Goal: Task Accomplishment & Management: Use online tool/utility

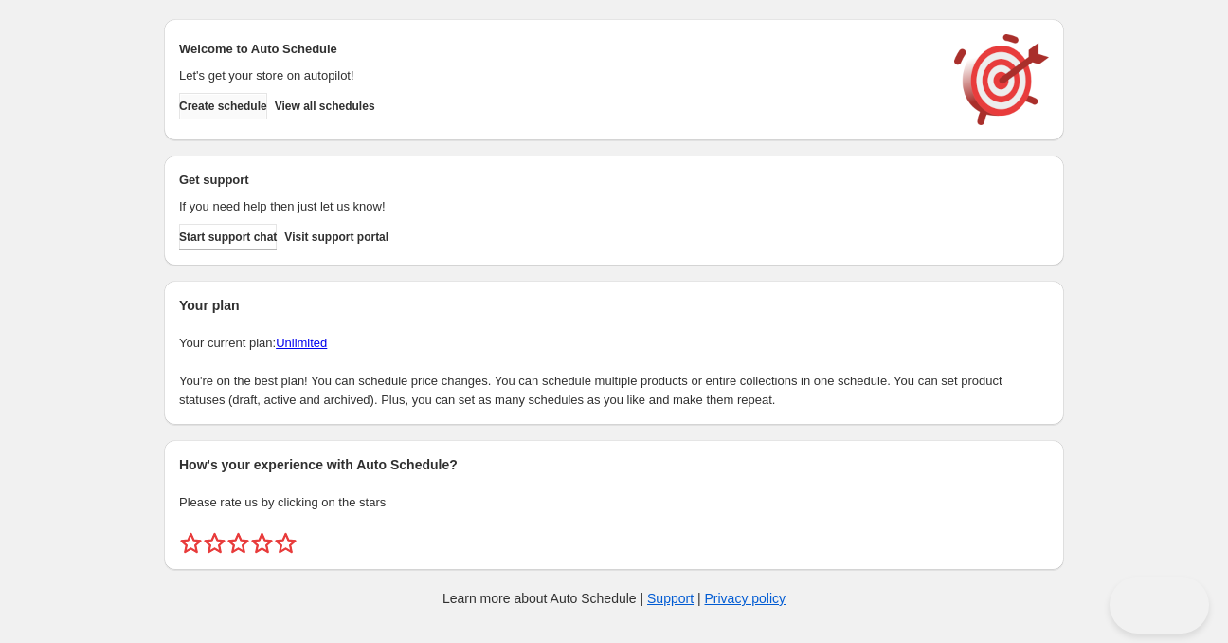
click at [231, 98] on button "Create schedule" at bounding box center [223, 106] width 88 height 27
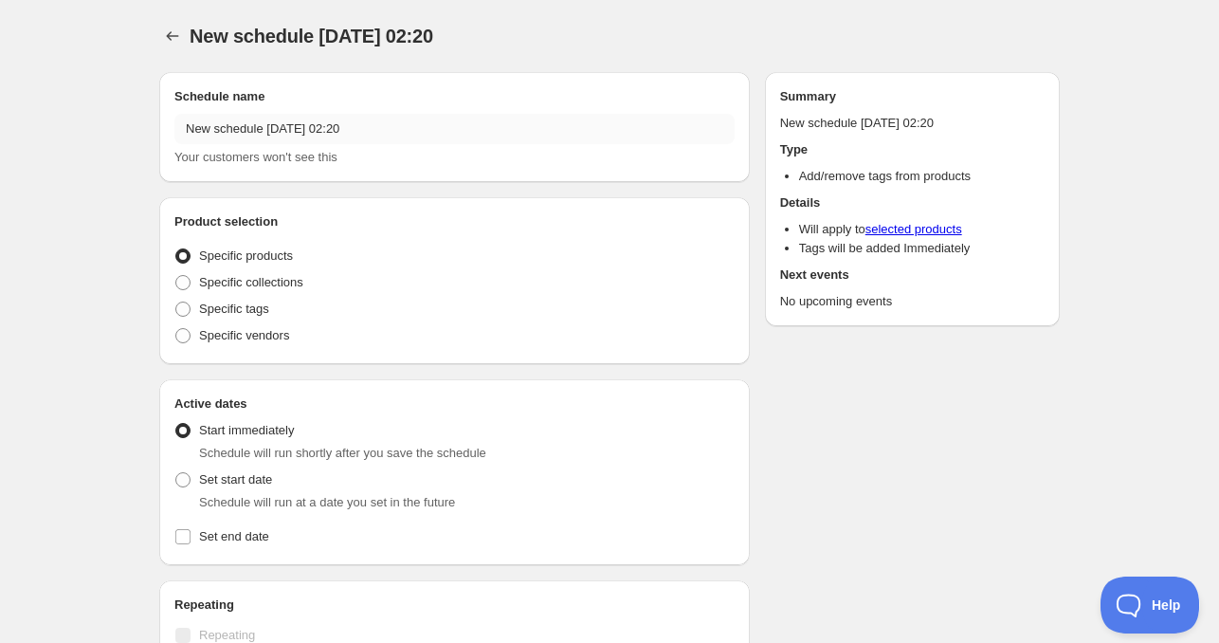
radio input "true"
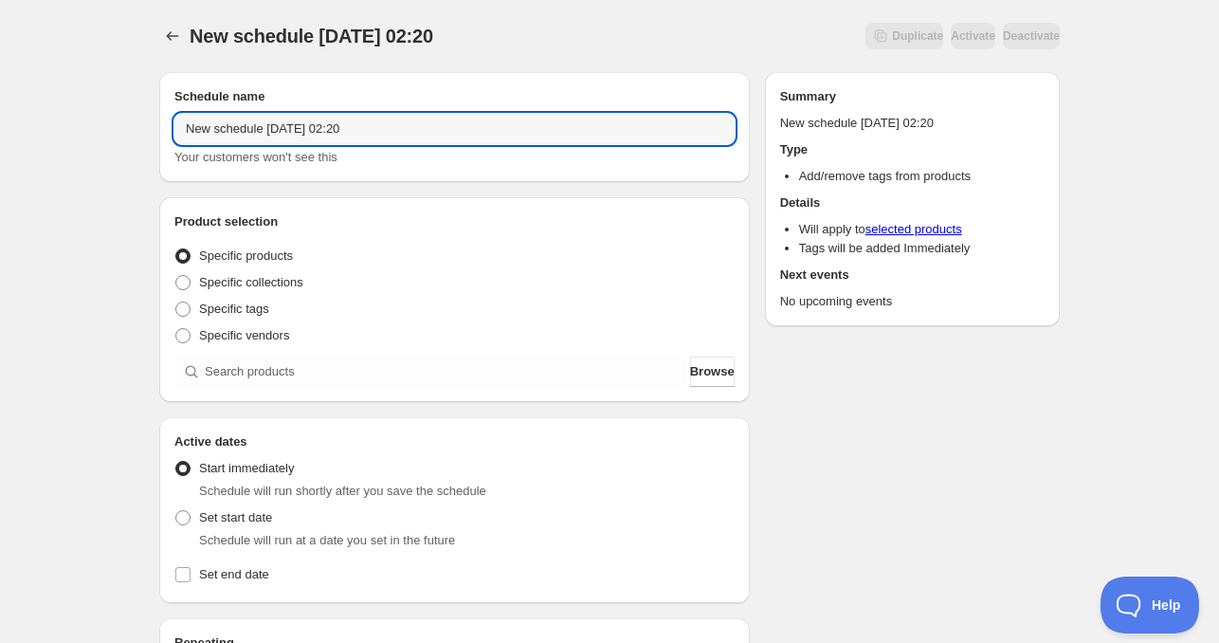
drag, startPoint x: 265, startPoint y: 129, endPoint x: -136, endPoint y: 121, distance: 402.0
click at [0, 121] on html "New schedule [DATE] 02:20. This page is ready New schedule [DATE] 02:20 Duplica…" at bounding box center [609, 321] width 1219 height 643
drag, startPoint x: 279, startPoint y: 123, endPoint x: 409, endPoint y: 122, distance: 130.8
click at [407, 122] on input "[DATE] 02:20" at bounding box center [454, 129] width 560 height 30
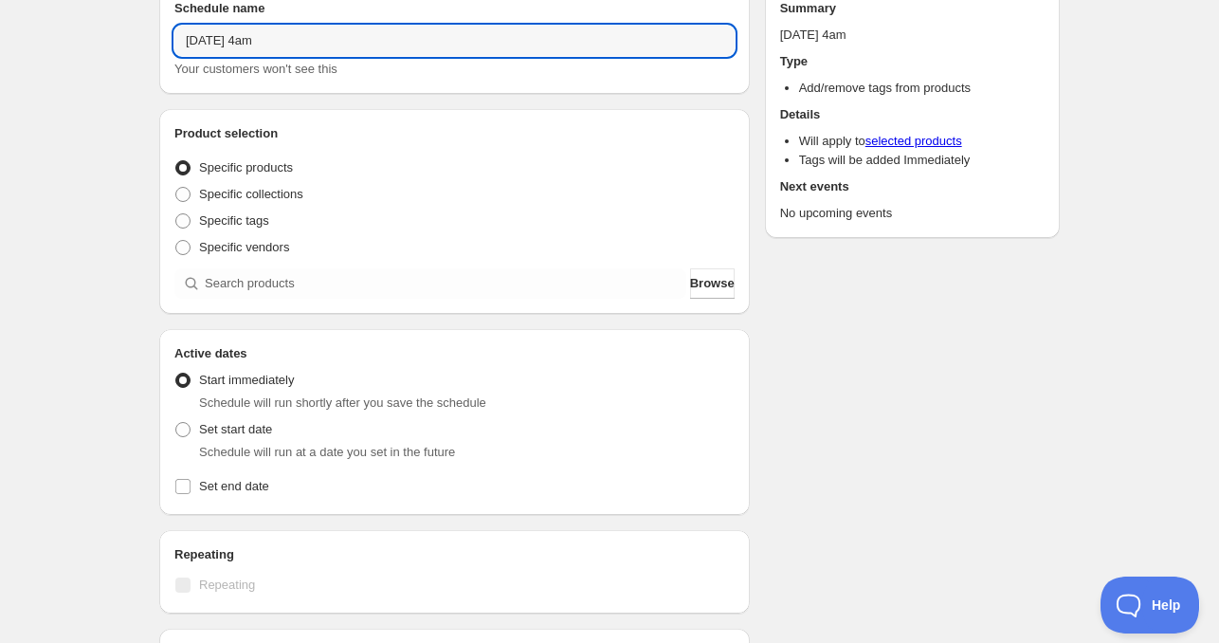
scroll to position [284, 0]
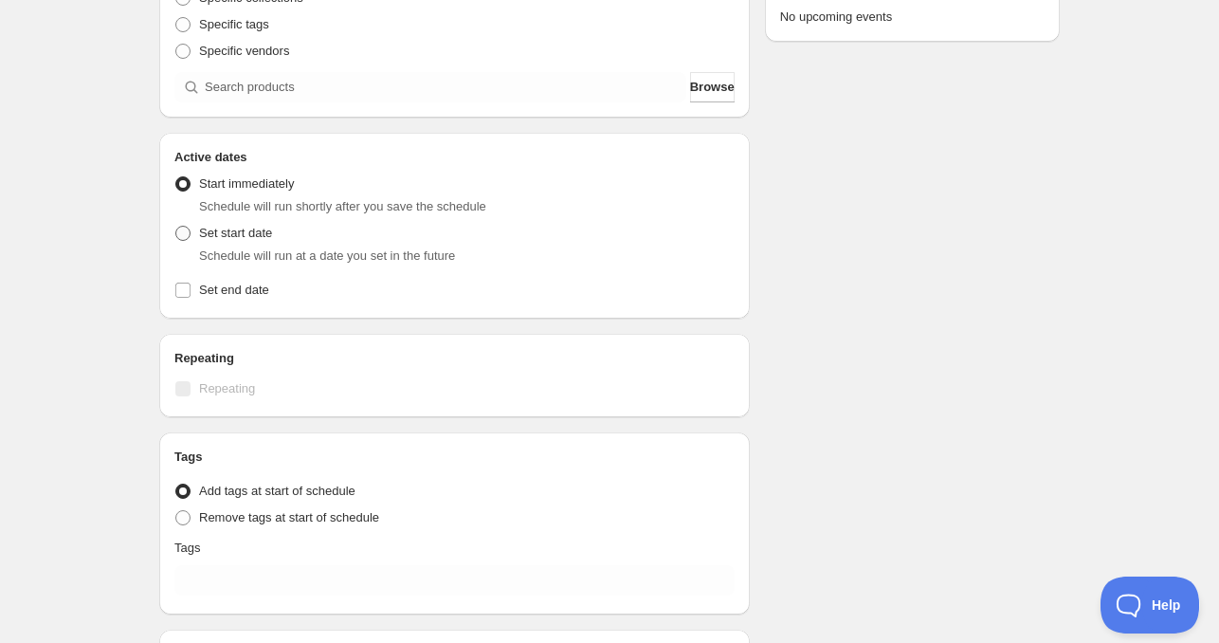
type input "[DATE] 4am"
click at [209, 228] on span "Set start date" at bounding box center [235, 233] width 73 height 14
click at [176, 227] on input "Set start date" at bounding box center [175, 226] width 1 height 1
radio input "true"
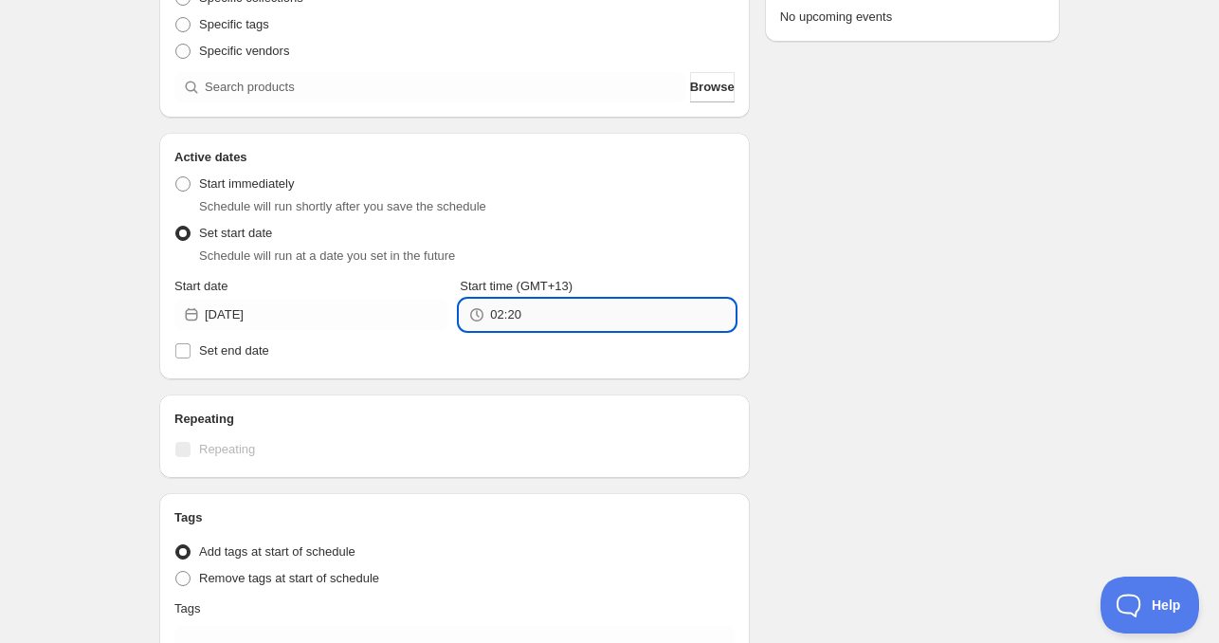
click at [526, 318] on input "02:20" at bounding box center [612, 315] width 244 height 30
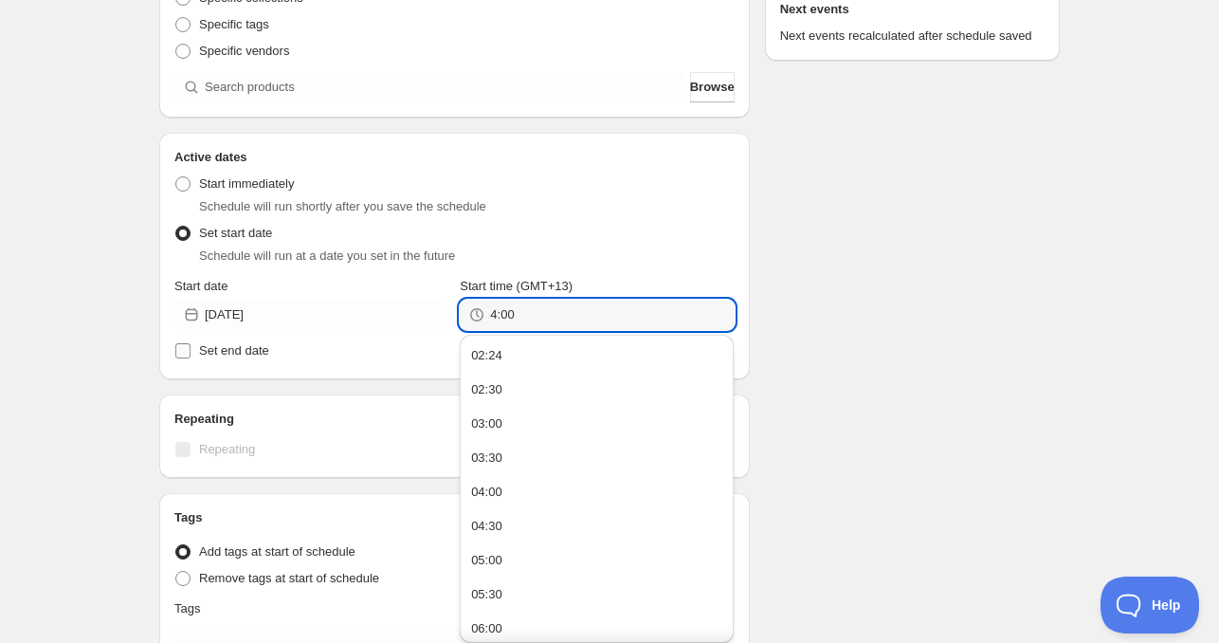
type input "4:00"
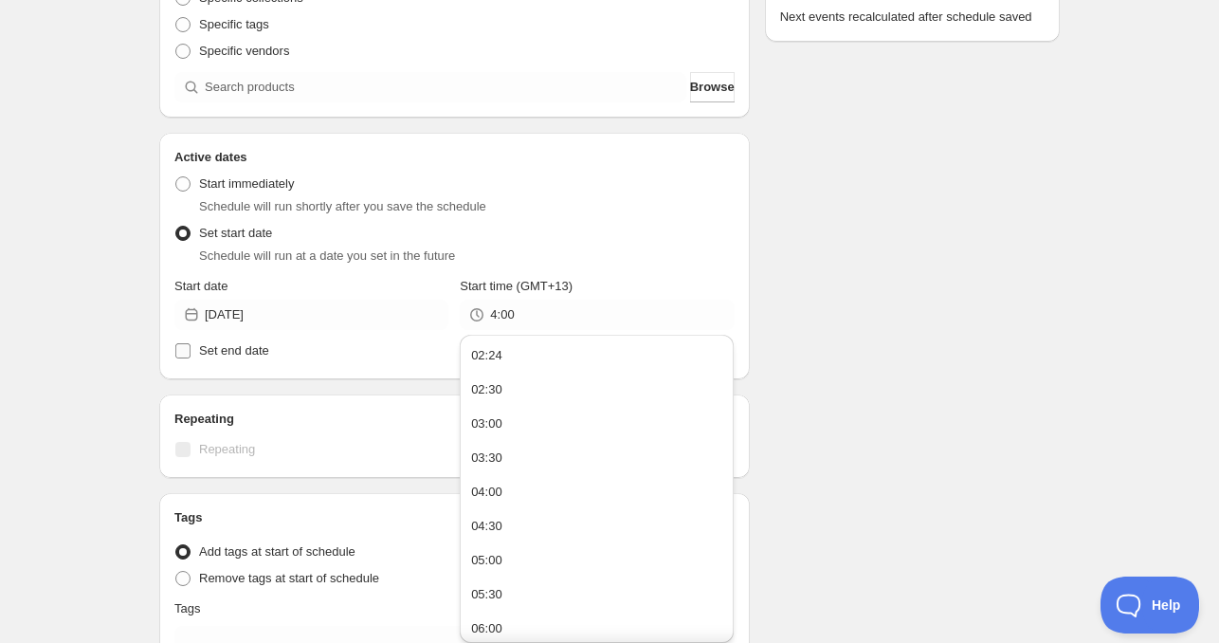
click at [252, 341] on span "Set end date" at bounding box center [234, 350] width 70 height 19
click at [191, 343] on input "Set end date" at bounding box center [182, 350] width 15 height 15
checkbox input "true"
type input "04:00"
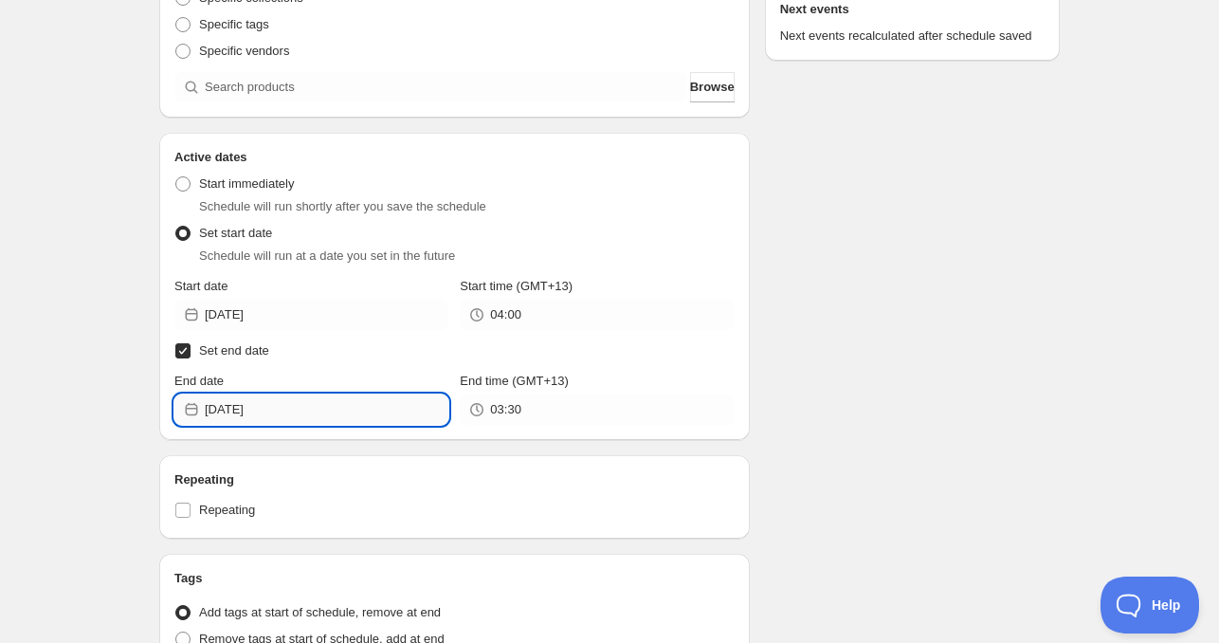
click at [287, 408] on input "[DATE]" at bounding box center [327, 409] width 244 height 30
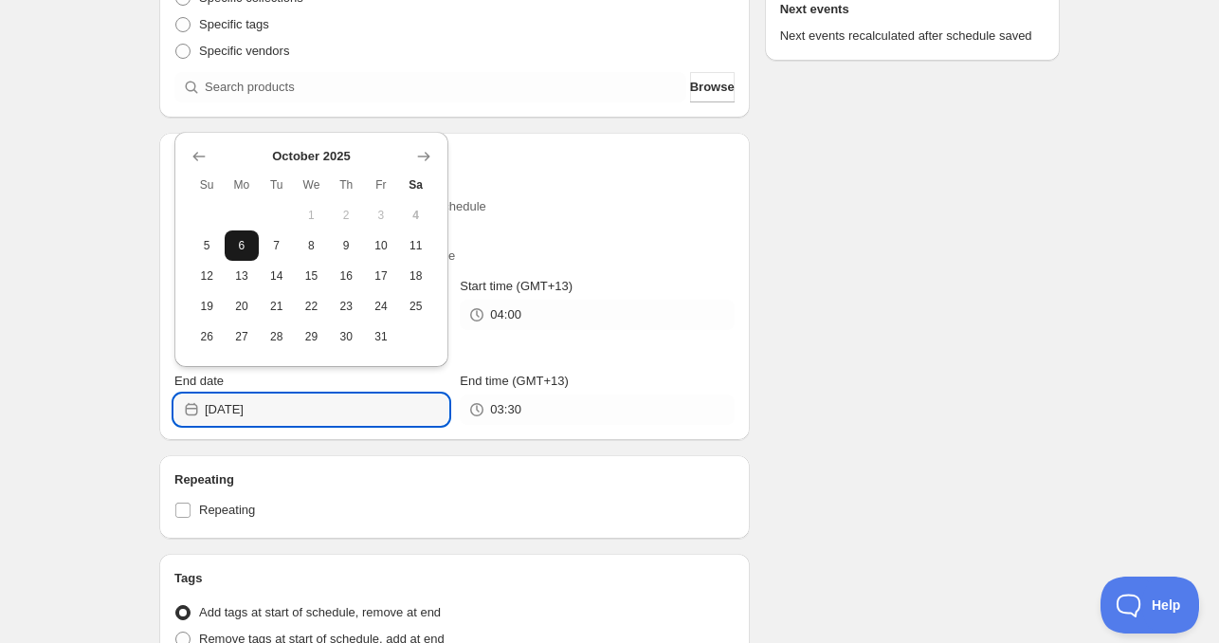
click at [233, 251] on span "6" at bounding box center [242, 245] width 20 height 15
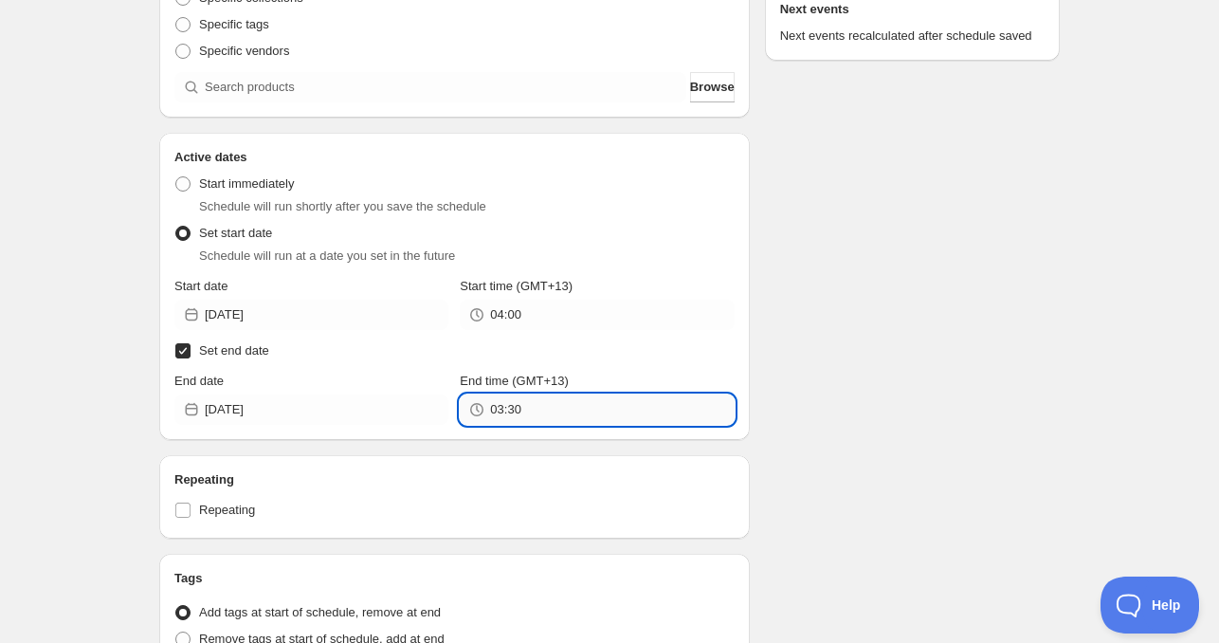
click at [533, 420] on input "03:30" at bounding box center [612, 409] width 244 height 30
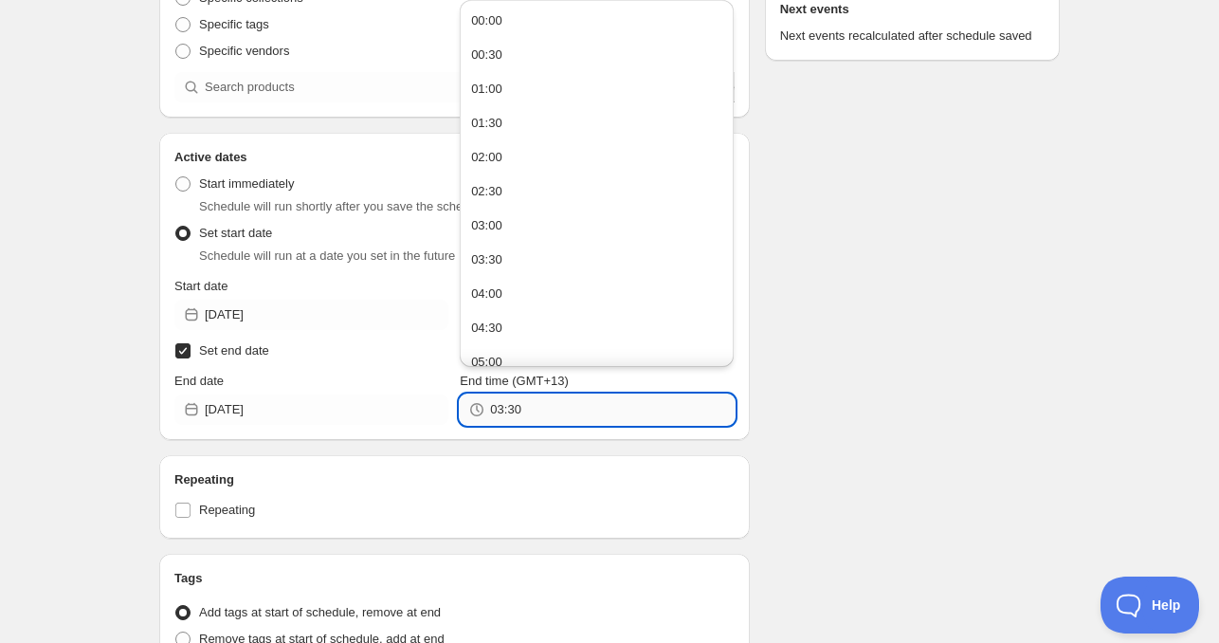
paste input "4:0"
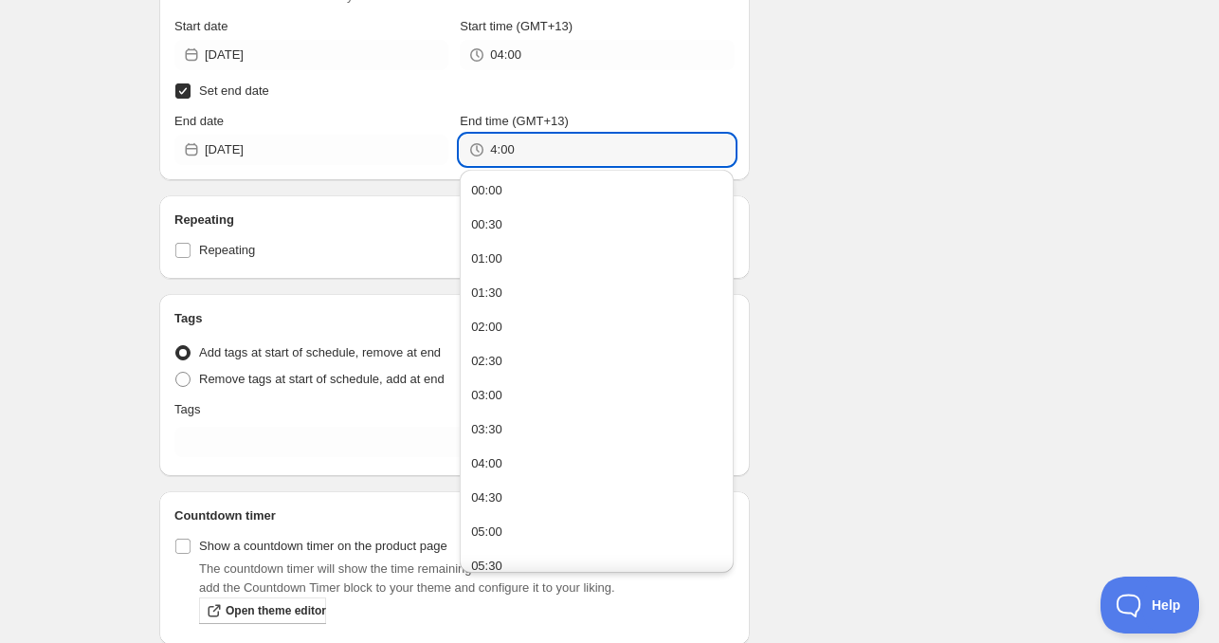
scroll to position [625, 0]
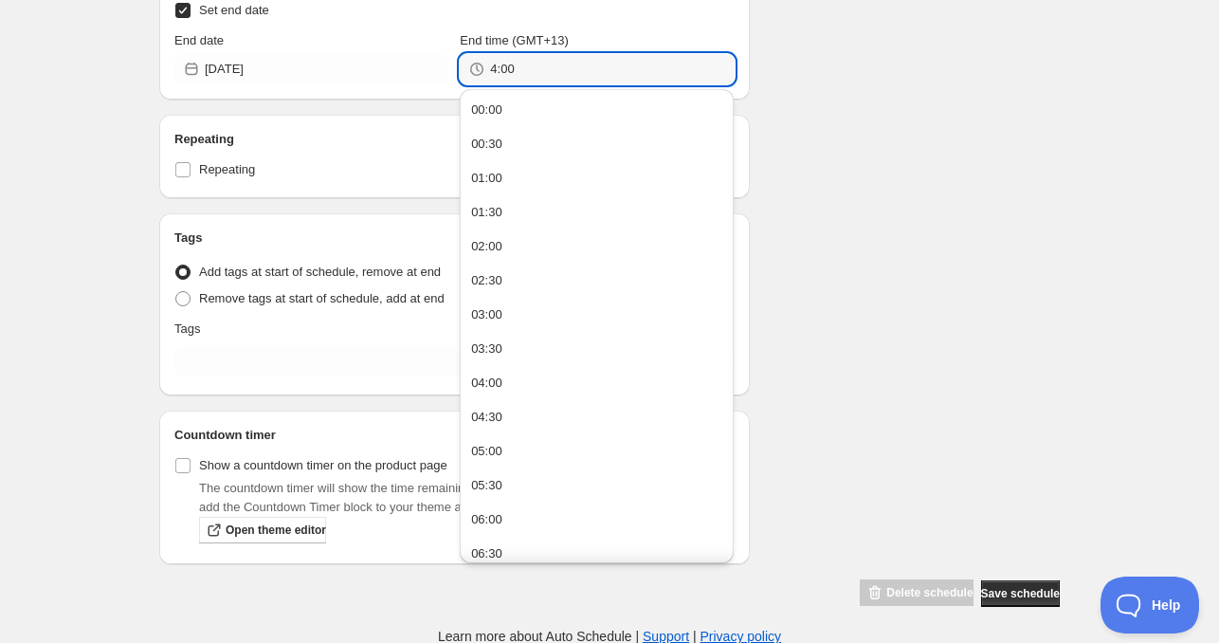
click at [242, 378] on div "Tags Tag type Add tags at start of schedule, remove at end Remove tags at start…" at bounding box center [454, 304] width 560 height 152
type input "04:00"
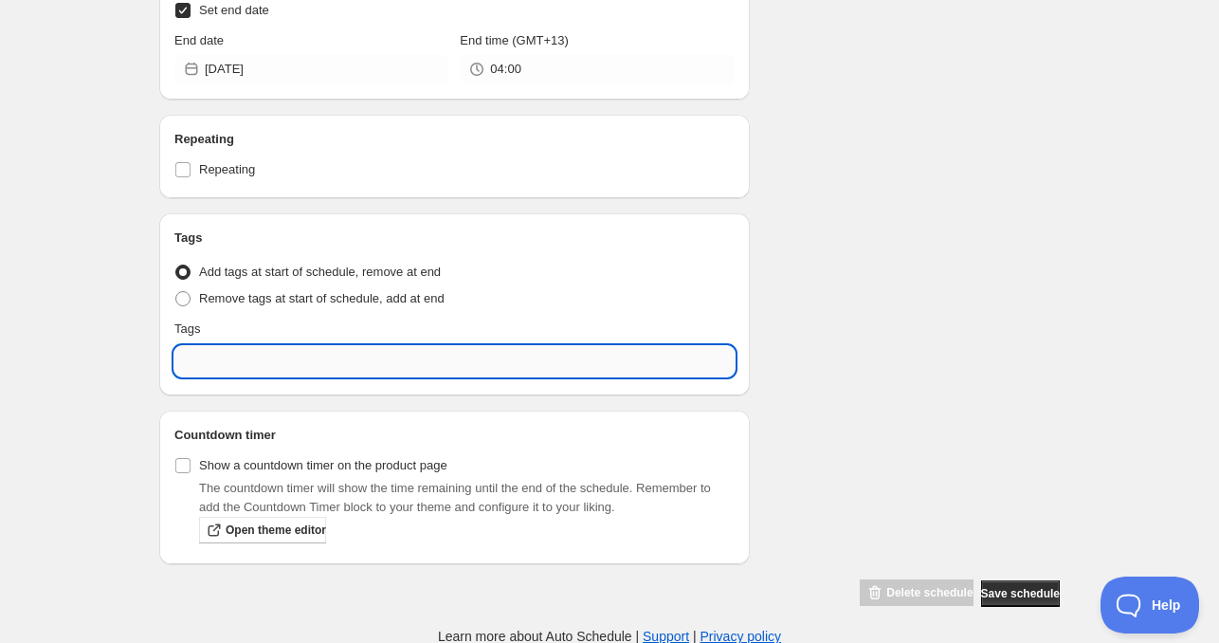
click at [242, 367] on input "text" at bounding box center [454, 361] width 560 height 30
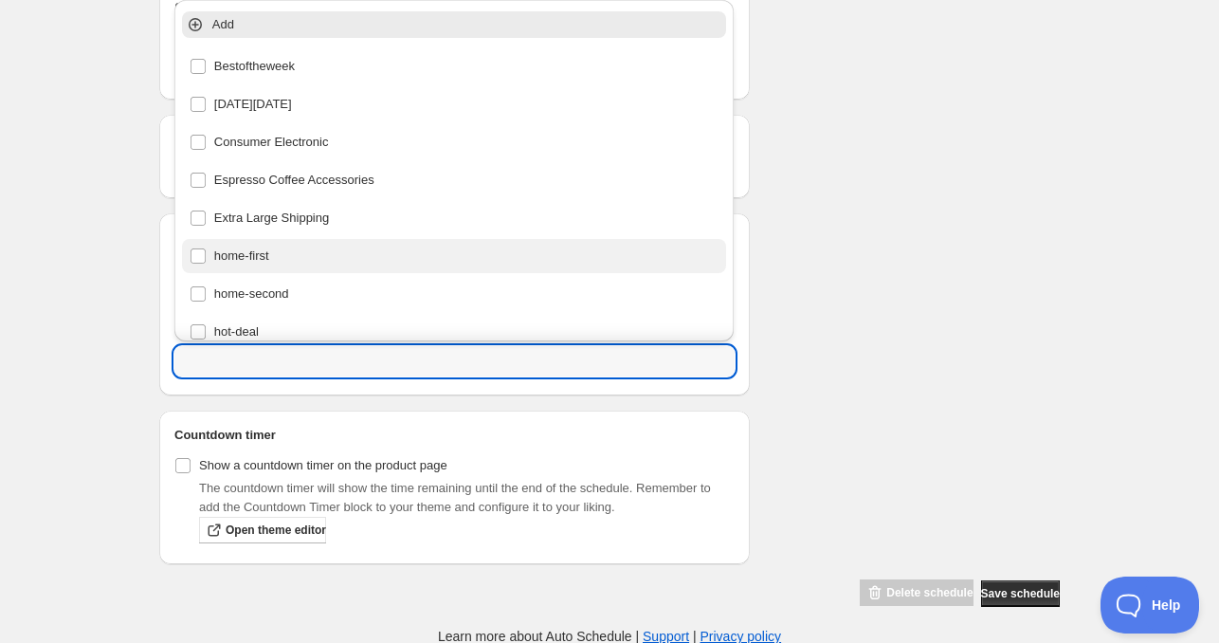
click at [256, 257] on div "home-first" at bounding box center [455, 256] width 530 height 27
type input "home-first"
checkbox input "true"
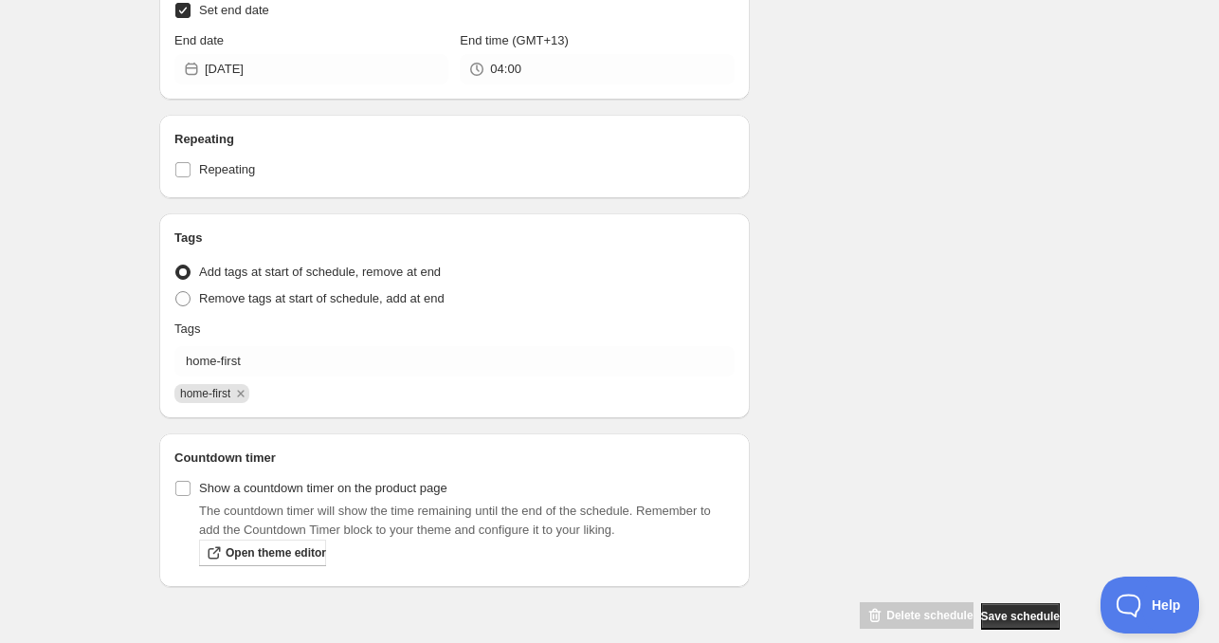
click at [868, 268] on div "Schedule name [DATE] 4am Your customers won't see this Product selection Entity…" at bounding box center [602, 31] width 916 height 1198
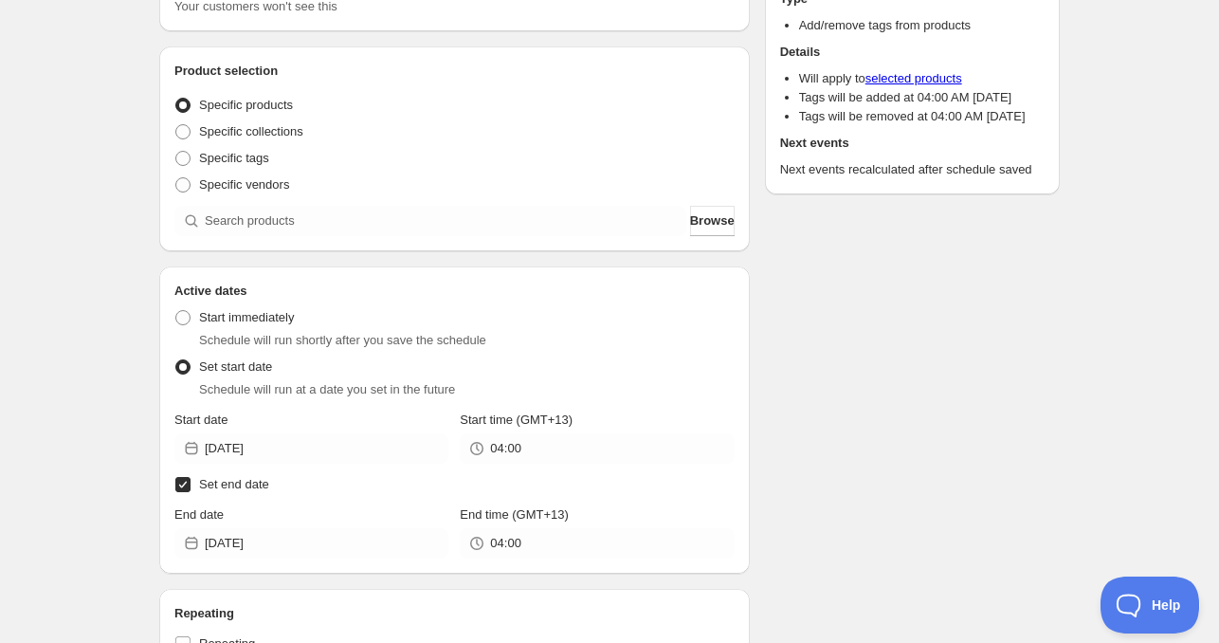
scroll to position [0, 0]
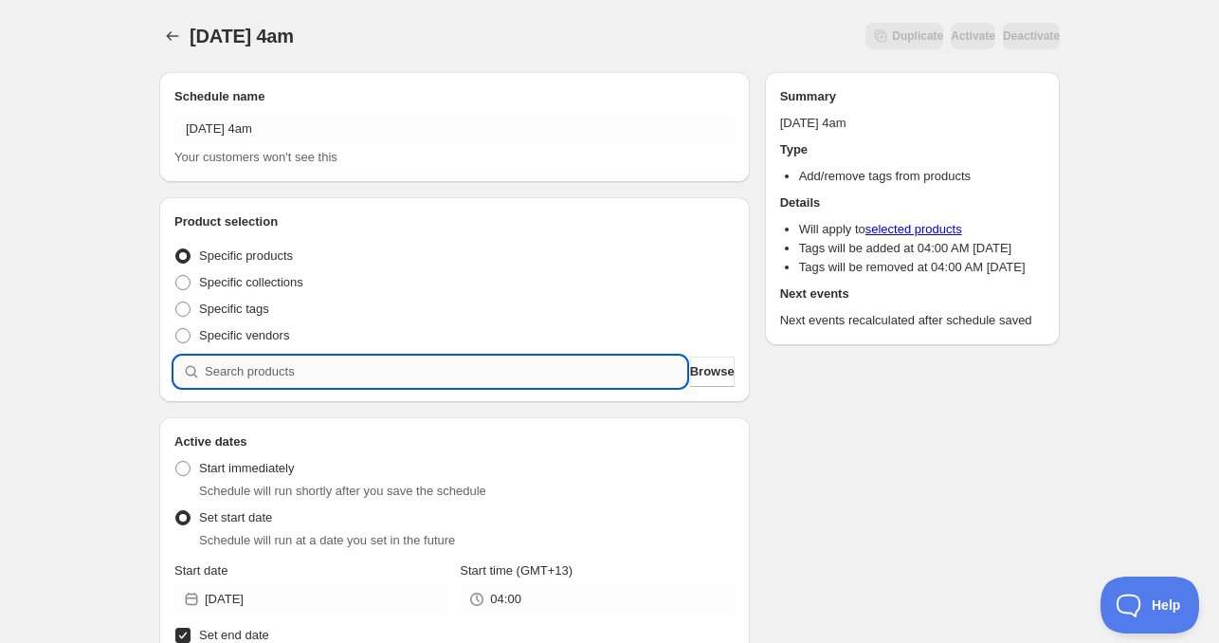
click at [332, 374] on input "search" at bounding box center [446, 371] width 482 height 30
paste input "826206-BLK"
type input "826206-BLK"
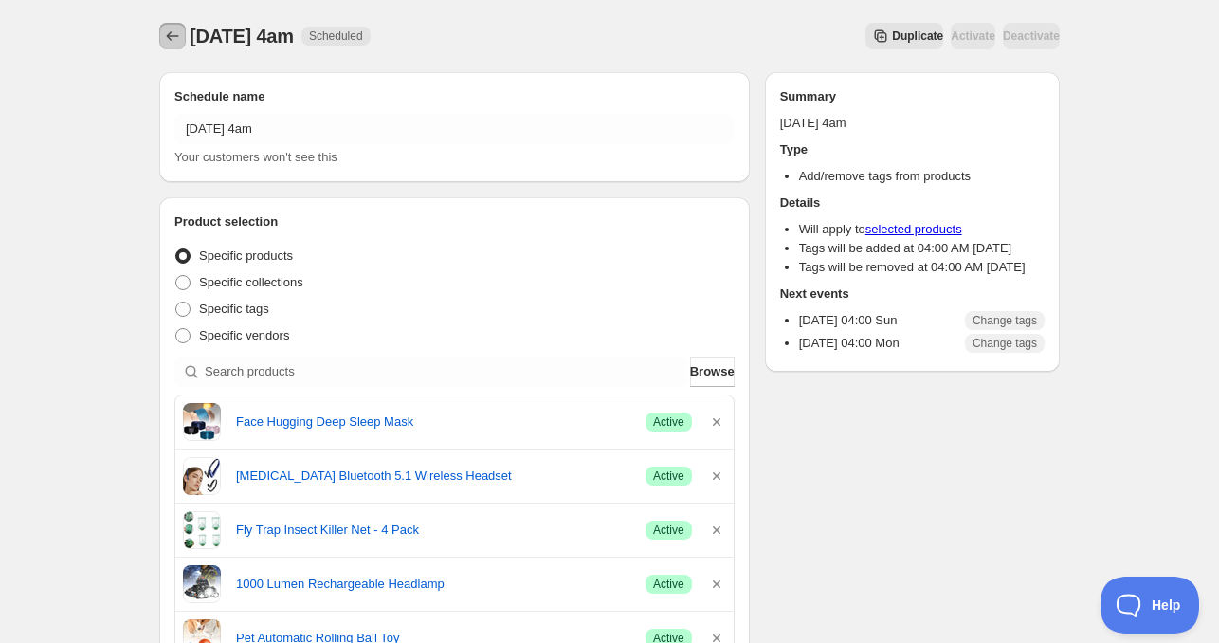
click at [174, 42] on icon "Schedules" at bounding box center [172, 36] width 19 height 19
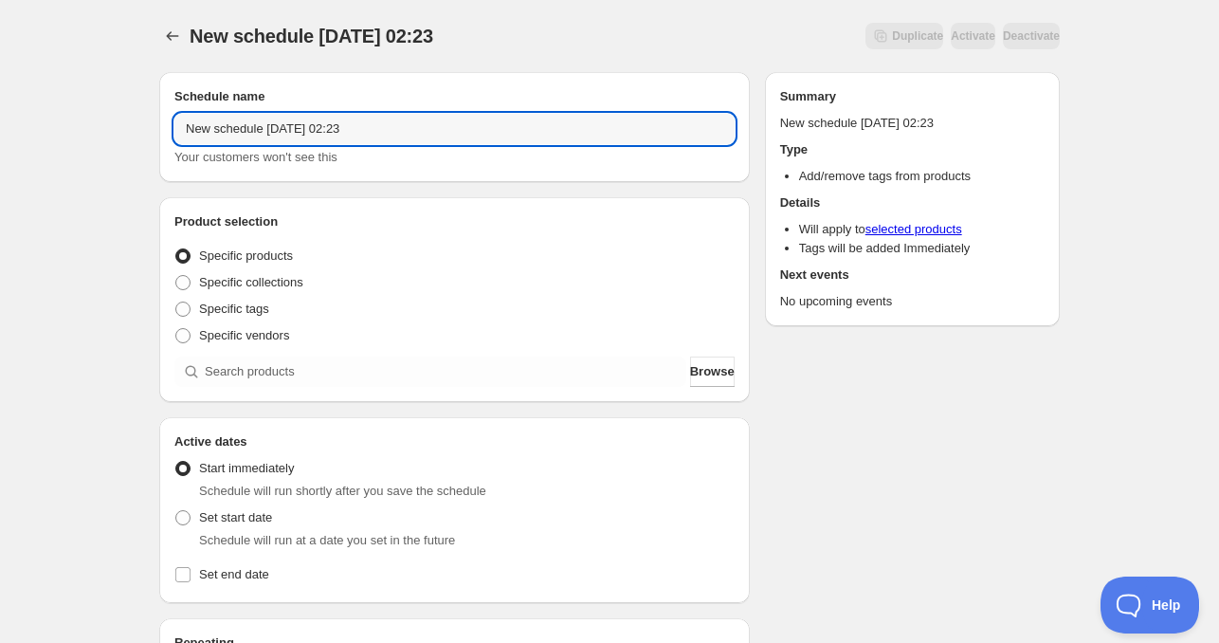
drag, startPoint x: 258, startPoint y: 132, endPoint x: -16, endPoint y: 108, distance: 275.0
click at [0, 108] on html "New schedule [DATE] 02:23. This page is ready New schedule [DATE] 02:23 Duplica…" at bounding box center [609, 321] width 1219 height 643
drag, startPoint x: 280, startPoint y: 136, endPoint x: 563, endPoint y: 175, distance: 286.2
click at [533, 155] on div "[DATE] 02:23 Your customers won't see this" at bounding box center [454, 140] width 560 height 53
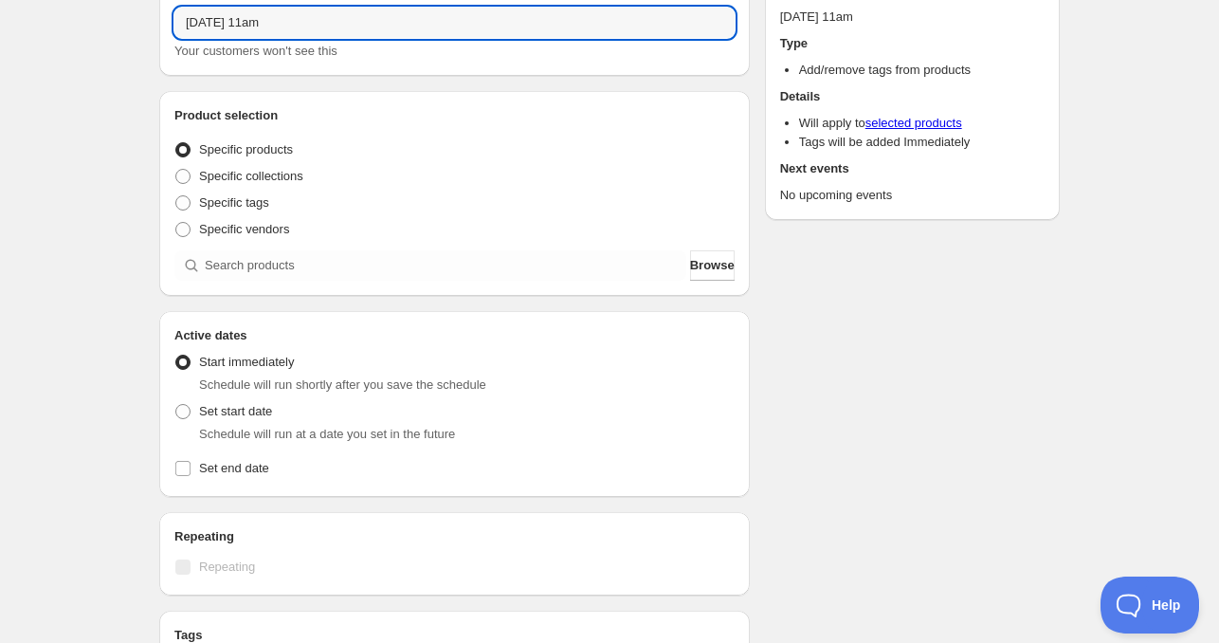
scroll to position [190, 0]
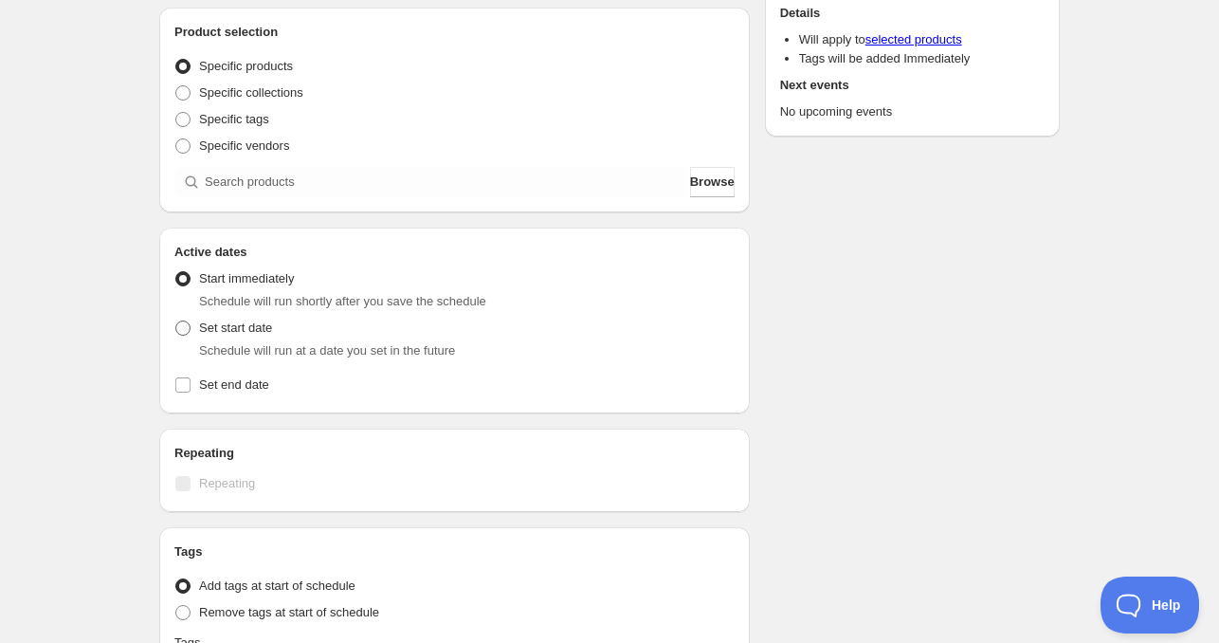
type input "[DATE] 11am"
click at [253, 334] on span "Set start date" at bounding box center [235, 327] width 73 height 14
click at [176, 321] on input "Set start date" at bounding box center [175, 320] width 1 height 1
radio input "true"
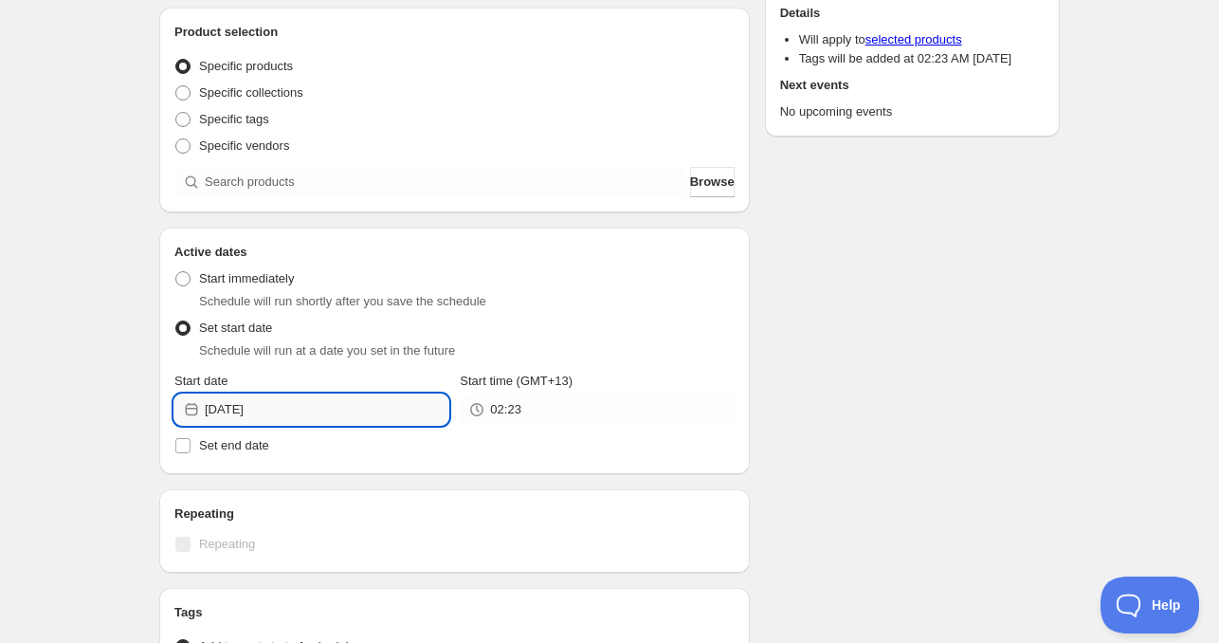
click at [316, 409] on input "[DATE]" at bounding box center [327, 409] width 244 height 30
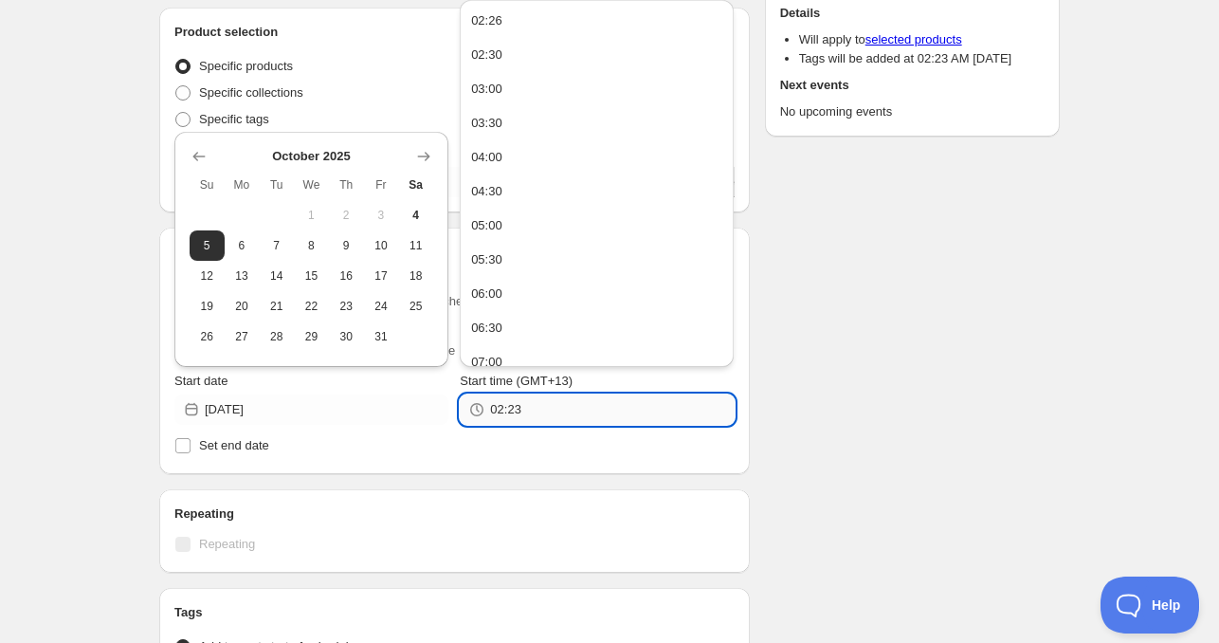
click at [565, 417] on input "02:23" at bounding box center [612, 409] width 244 height 30
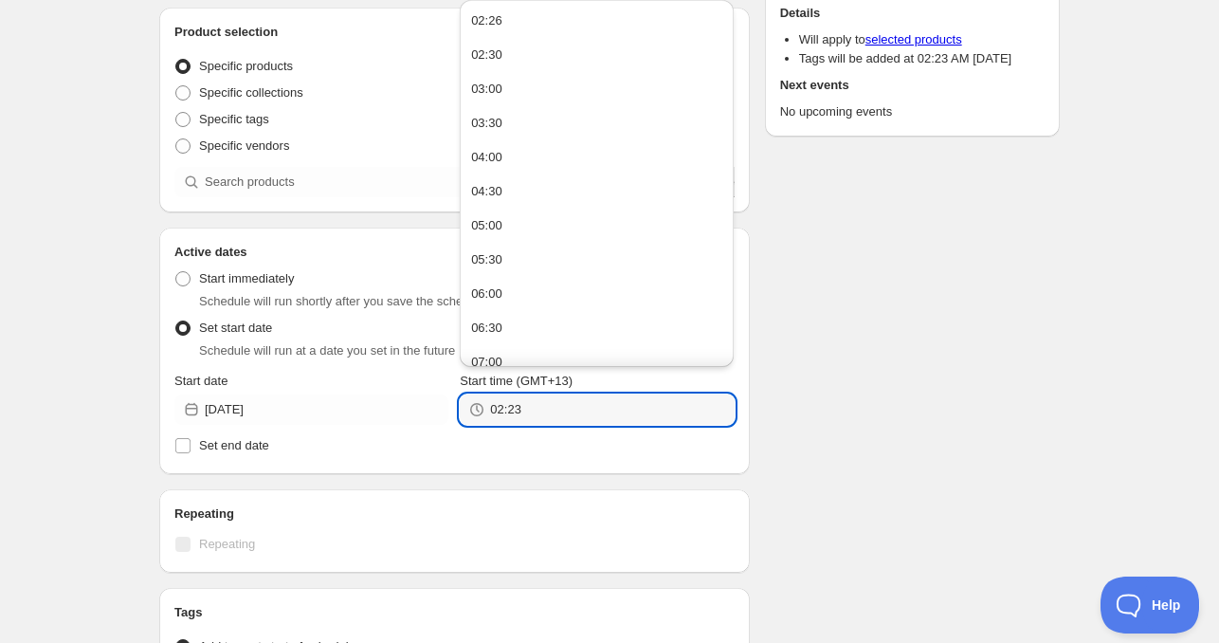
drag, startPoint x: 557, startPoint y: 417, endPoint x: 413, endPoint y: 426, distance: 144.3
click at [413, 422] on div "Start date [DATE] Start time (GMT+13) 02:23" at bounding box center [454, 398] width 560 height 53
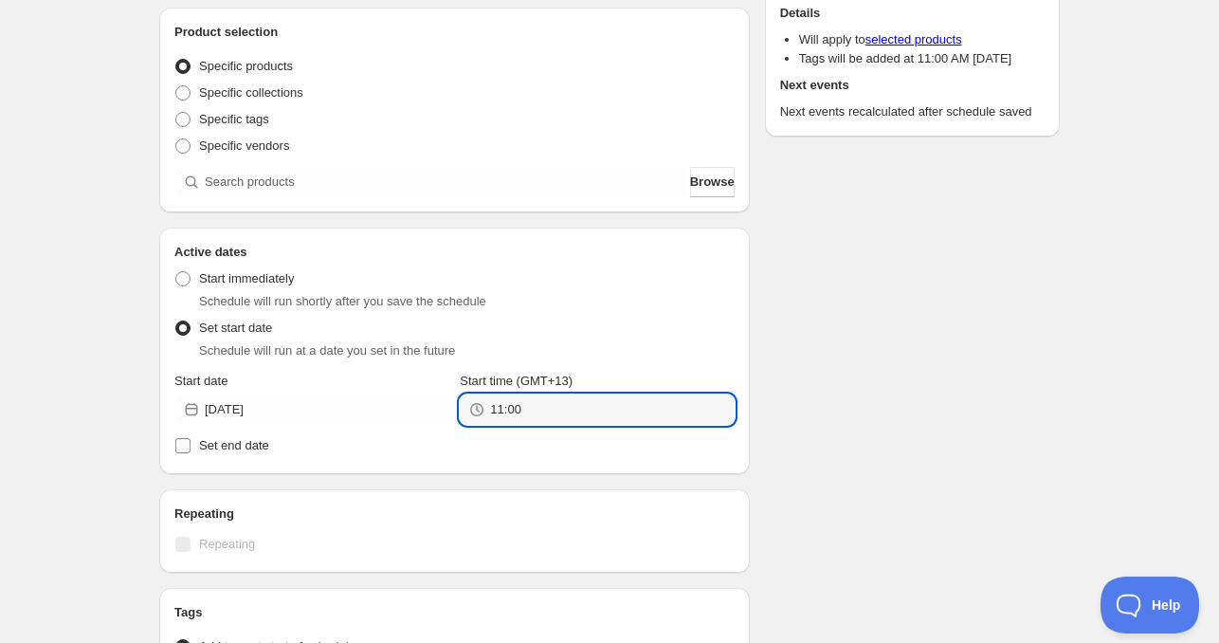
type input "11:00"
click at [262, 456] on label "Set end date" at bounding box center [454, 445] width 560 height 27
click at [191, 453] on input "Set end date" at bounding box center [182, 445] width 15 height 15
checkbox input "true"
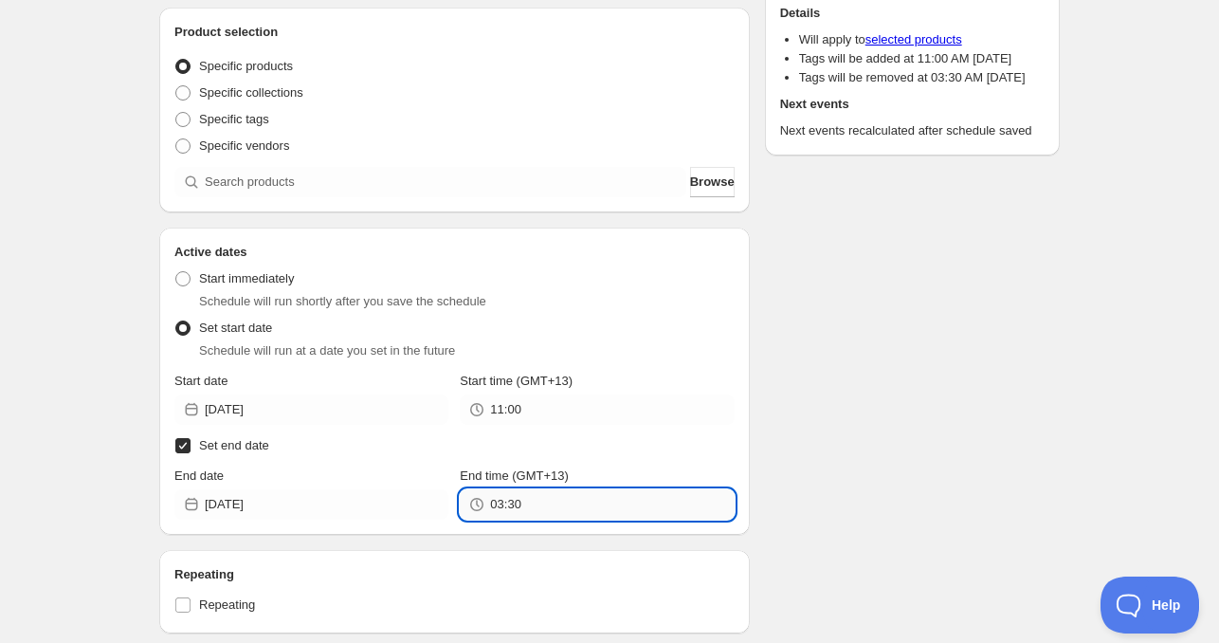
click at [561, 510] on input "03:30" at bounding box center [612, 504] width 244 height 30
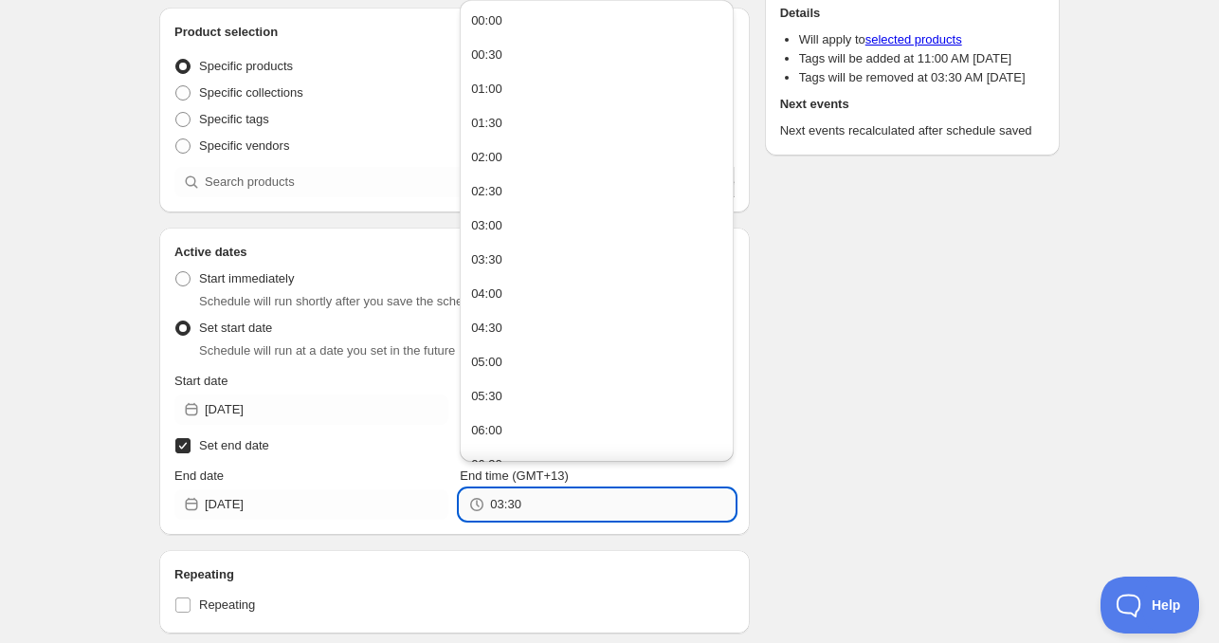
paste input "11:0"
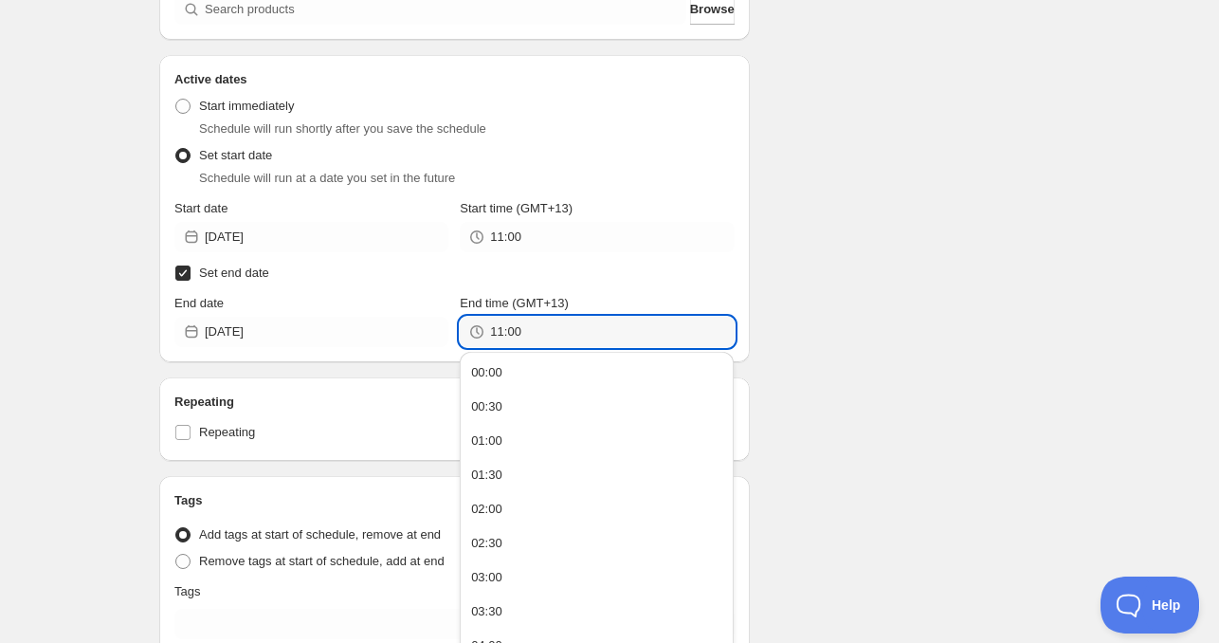
scroll to position [474, 0]
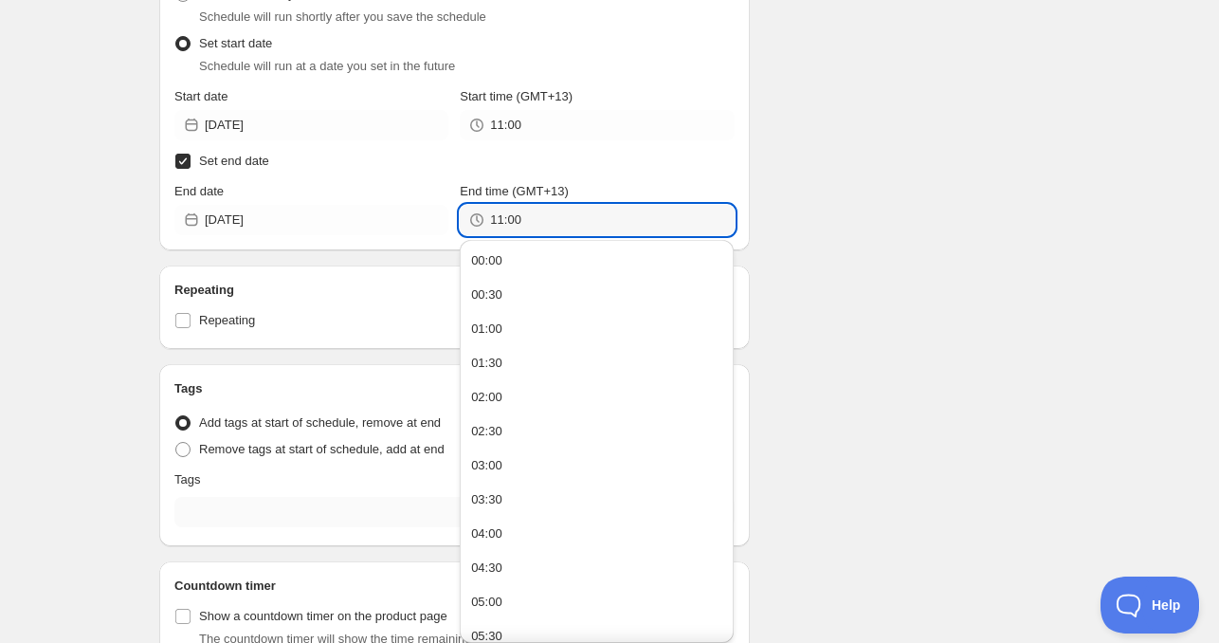
type input "11:00"
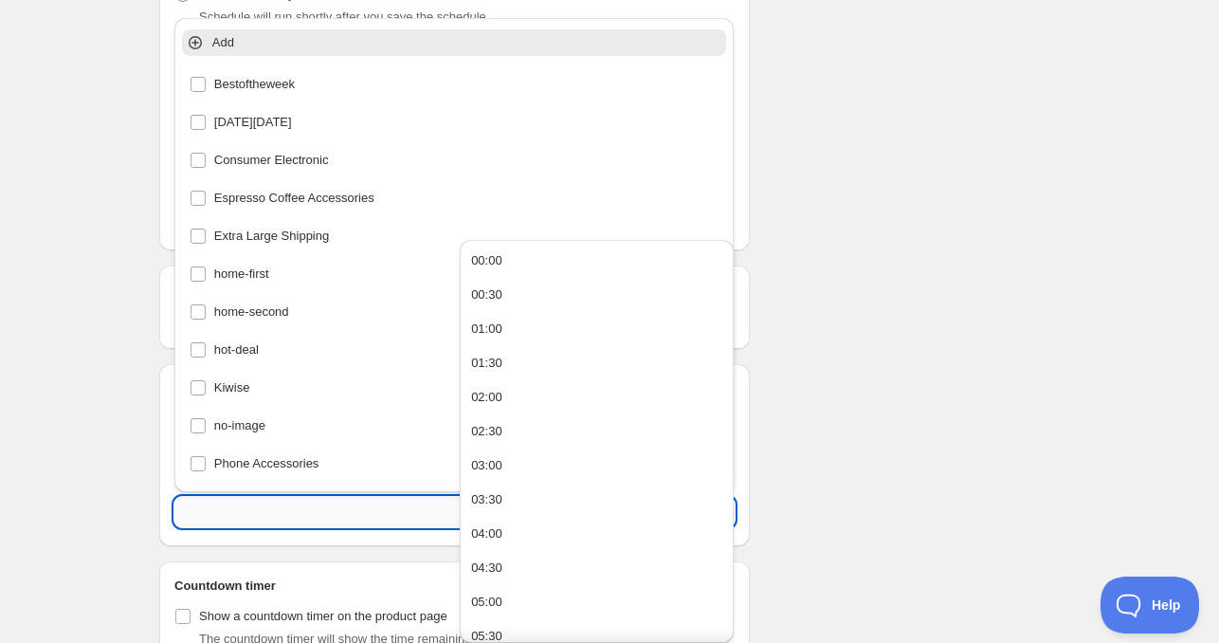
click at [230, 512] on input "text" at bounding box center [454, 512] width 560 height 30
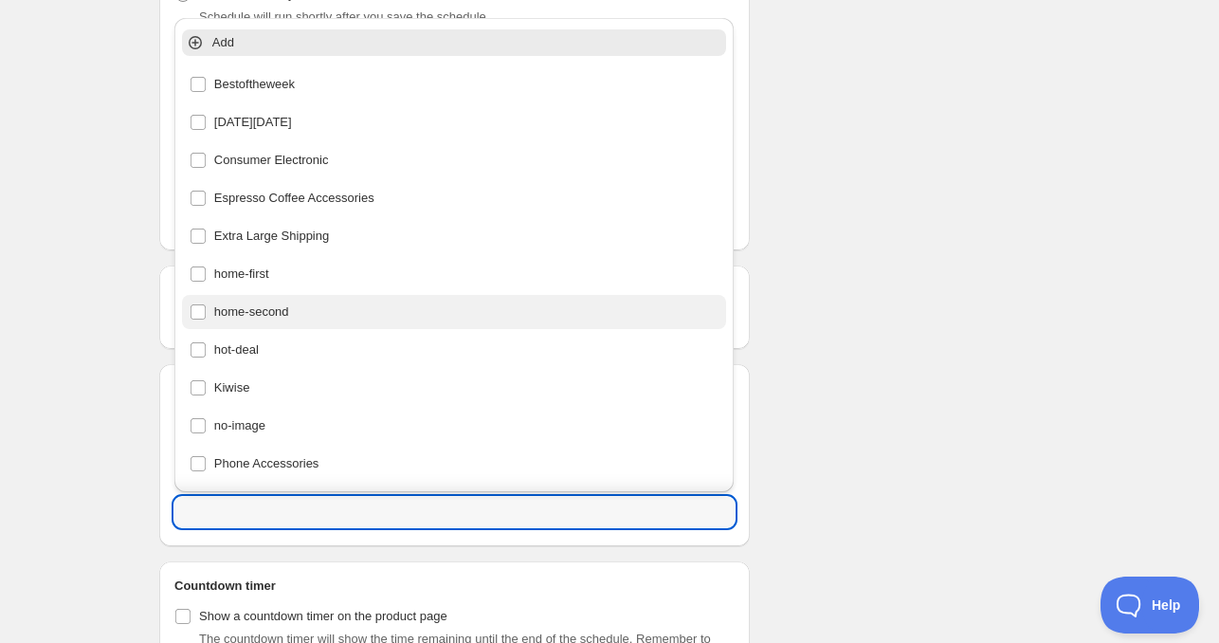
click at [268, 323] on div "home-second" at bounding box center [455, 312] width 530 height 27
type input "home-second"
checkbox input "true"
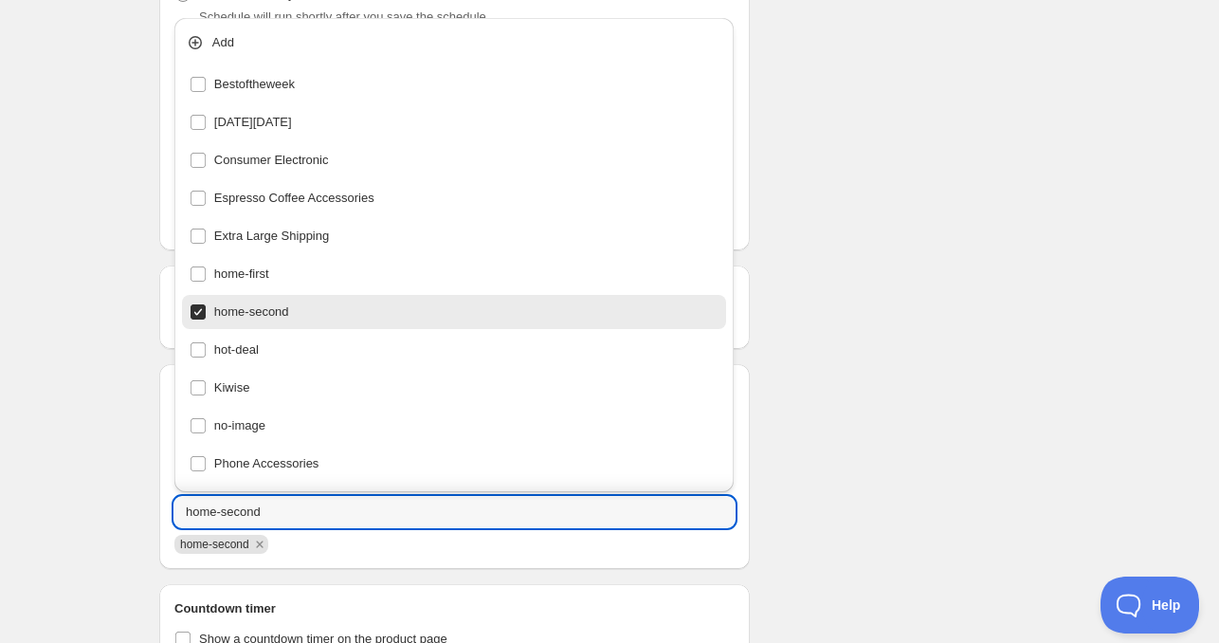
click at [1033, 348] on div "Schedule name [DATE] 11am Your customers won't see this Product selection Entit…" at bounding box center [602, 182] width 916 height 1198
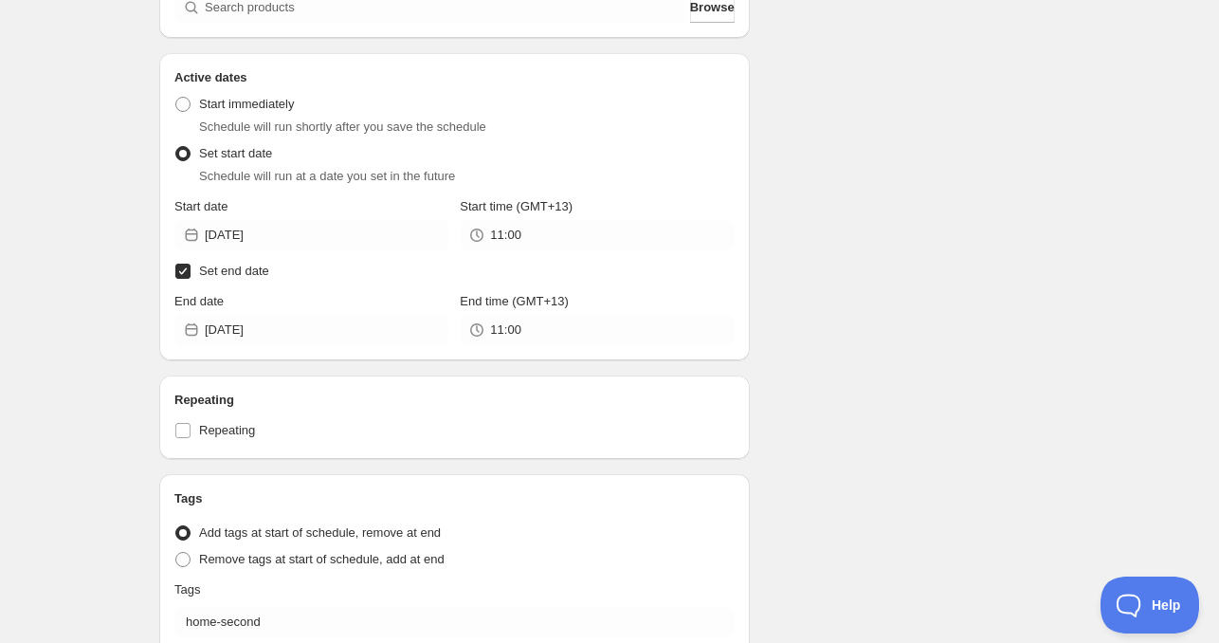
scroll to position [0, 0]
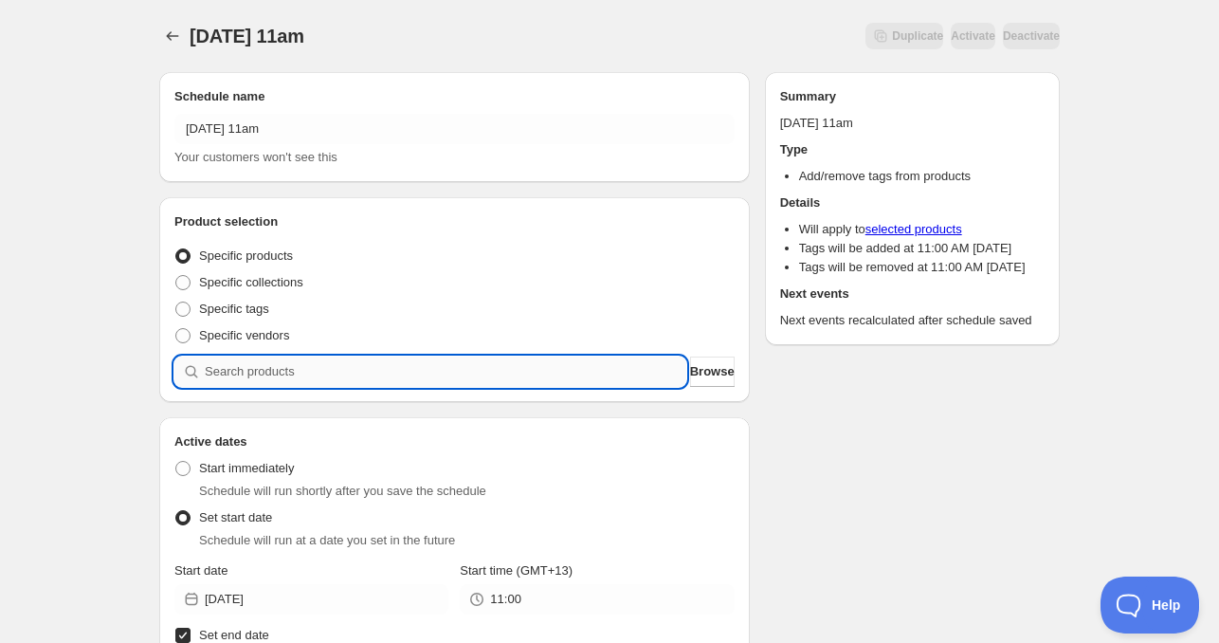
click at [337, 386] on input "search" at bounding box center [446, 371] width 482 height 30
paste input "search"
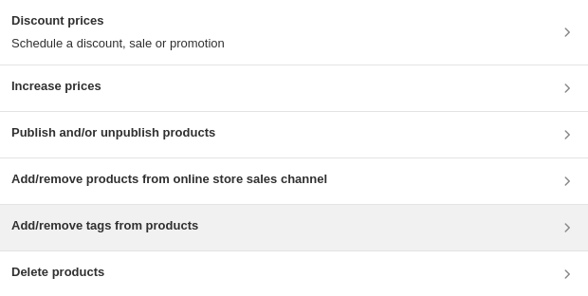
click at [82, 231] on h3 "Add/remove tags from products" at bounding box center [104, 225] width 187 height 19
click at [113, 216] on h3 "Add/remove tags from products" at bounding box center [104, 225] width 187 height 19
